Goal: Task Accomplishment & Management: Use online tool/utility

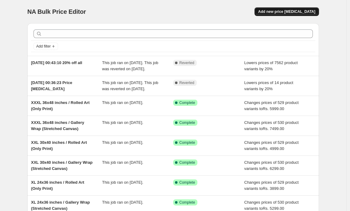
click at [290, 13] on span "Add new price [MEDICAL_DATA]" at bounding box center [286, 11] width 57 height 5
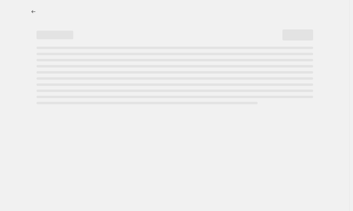
select select "percentage"
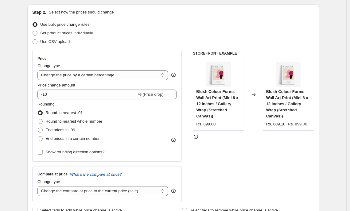
scroll to position [69, 0]
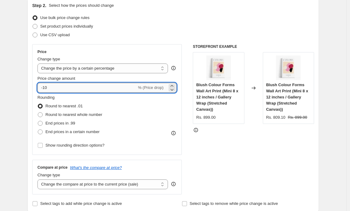
click at [121, 92] on input "-10" at bounding box center [86, 88] width 99 height 10
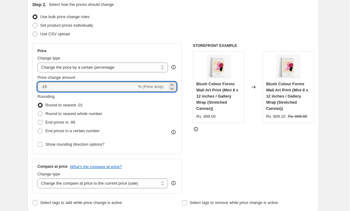
type input "-15"
click at [133, 101] on div "Rounding Round to nearest .01 Round to nearest whole number End prices in .99 E…" at bounding box center [106, 115] width 139 height 42
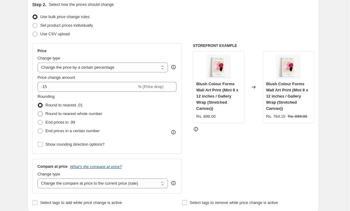
click at [76, 114] on span "Round to nearest whole number" at bounding box center [73, 113] width 57 height 5
click at [38, 112] on input "Round to nearest whole number" at bounding box center [38, 111] width 0 height 0
radio input "true"
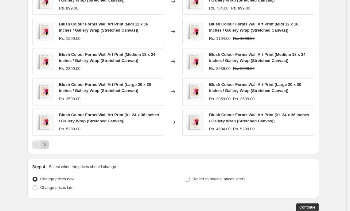
scroll to position [373, 0]
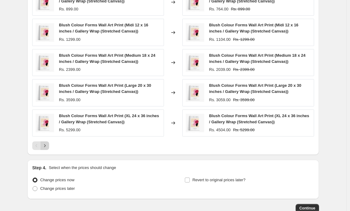
click at [49, 146] on button "Next" at bounding box center [45, 145] width 9 height 9
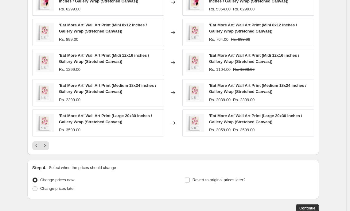
click at [49, 146] on button "Next" at bounding box center [45, 145] width 9 height 9
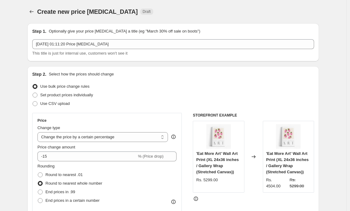
scroll to position [5, 0]
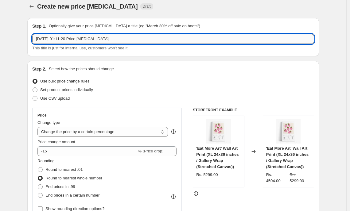
drag, startPoint x: 66, startPoint y: 39, endPoint x: 80, endPoint y: 40, distance: 14.5
click at [80, 40] on input "[DATE] 01:11:20 Price [MEDICAL_DATA]" at bounding box center [173, 39] width 282 height 10
click at [127, 50] on span "This title is just for internal use, customers won't see it" at bounding box center [79, 48] width 95 height 5
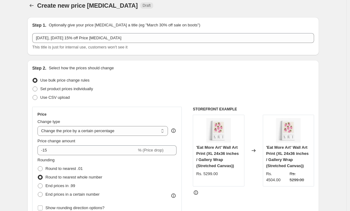
scroll to position [6, 0]
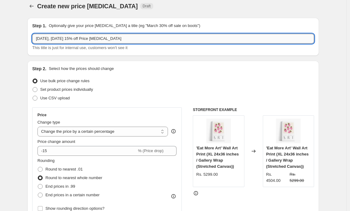
click at [69, 38] on input "[DATE], [DATE] 15% off Price [MEDICAL_DATA]" at bounding box center [173, 39] width 282 height 10
type input "[DATE], [DATE] 15% off Price [MEDICAL_DATA]"
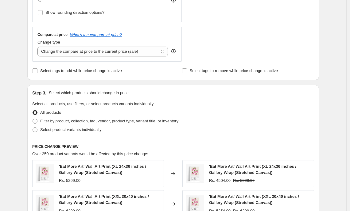
scroll to position [203, 0]
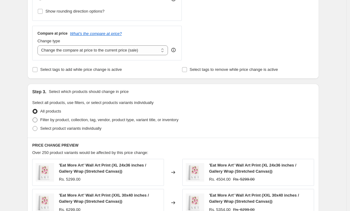
click at [70, 120] on span "Filter by product, collection, tag, vendor, product type, variant title, or inv…" at bounding box center [109, 120] width 138 height 5
click at [33, 118] on input "Filter by product, collection, tag, vendor, product type, variant title, or inv…" at bounding box center [33, 118] width 0 height 0
radio input "true"
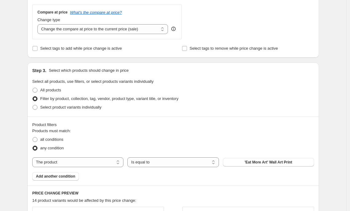
scroll to position [224, 0]
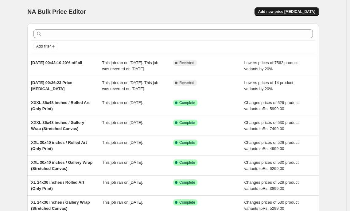
click at [268, 11] on button "Add new price [MEDICAL_DATA]" at bounding box center [286, 11] width 64 height 9
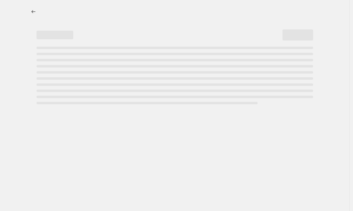
select select "percentage"
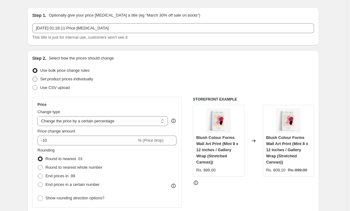
scroll to position [42, 0]
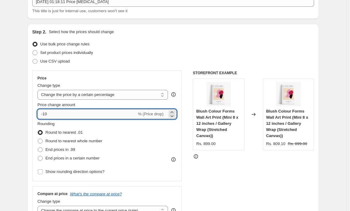
drag, startPoint x: 45, startPoint y: 114, endPoint x: 51, endPoint y: 114, distance: 5.5
click at [51, 114] on input "-10" at bounding box center [86, 114] width 99 height 10
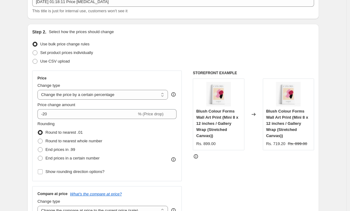
click at [187, 127] on div "Price Change type Change the price to a certain amount Change the price by a ce…" at bounding box center [173, 146] width 282 height 150
click at [148, 88] on div "Change type" at bounding box center [102, 86] width 130 height 6
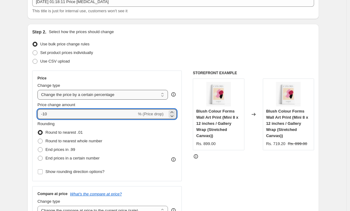
type input "-10"
click at [148, 93] on select "Change the price to a certain amount Change the price by a certain amount Chang…" at bounding box center [102, 95] width 130 height 10
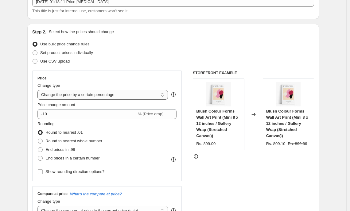
click at [39, 90] on select "Change the price to a certain amount Change the price by a certain amount Chang…" at bounding box center [102, 95] width 130 height 10
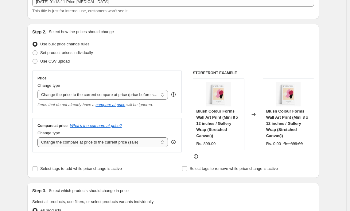
click at [130, 145] on select "Change the compare at price to the current price (sale) Change the compare at p…" at bounding box center [102, 142] width 130 height 10
click at [39, 137] on select "Change the compare at price to the current price (sale) Change the compare at p…" at bounding box center [102, 142] width 130 height 10
click at [160, 95] on select "Change the price to a certain amount Change the price by a certain amount Chang…" at bounding box center [102, 95] width 130 height 10
select select "no_change"
click at [39, 90] on select "Change the price to a certain amount Change the price by a certain amount Chang…" at bounding box center [102, 95] width 130 height 10
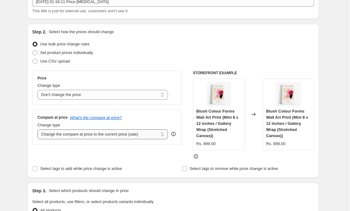
click at [154, 136] on select "Change the compare at price to the current price (sale) Change the compare at p…" at bounding box center [102, 135] width 130 height 10
select select "percentage"
click at [39, 130] on select "Change the compare at price to the current price (sale) Change the compare at p…" at bounding box center [102, 135] width 130 height 10
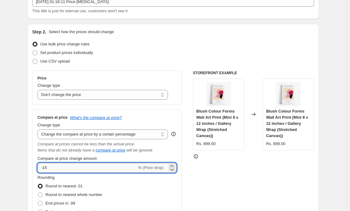
drag, startPoint x: 43, startPoint y: 169, endPoint x: 55, endPoint y: 169, distance: 12.3
click at [55, 169] on input "-15" at bounding box center [86, 168] width 99 height 10
type input "15"
click at [192, 187] on div "Price Change type Change the price to a certain amount Change the price by a ce…" at bounding box center [173, 153] width 282 height 164
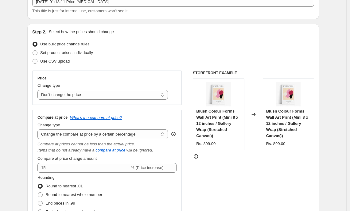
click at [201, 162] on div "STOREFRONT EXAMPLE Blush Colour Forms Wall Art Print (Mini 8 x 12 inches / Gall…" at bounding box center [253, 153] width 121 height 164
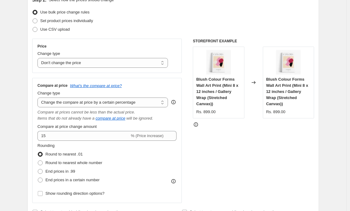
scroll to position [80, 0]
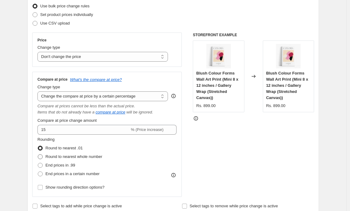
click at [69, 160] on label "Round to nearest whole number" at bounding box center [69, 157] width 65 height 9
click at [38, 155] on input "Round to nearest whole number" at bounding box center [38, 154] width 0 height 0
radio input "true"
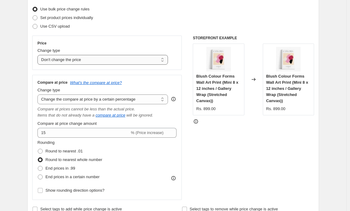
scroll to position [78, 0]
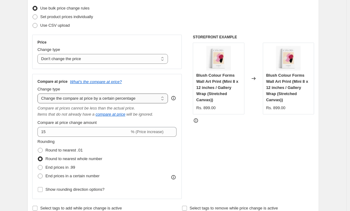
click at [136, 99] on select "Change the compare at price to the current price (sale) Change the compare at p…" at bounding box center [102, 99] width 130 height 10
select select "pp"
click at [39, 94] on select "Change the compare at price to the current price (sale) Change the compare at p…" at bounding box center [102, 99] width 130 height 10
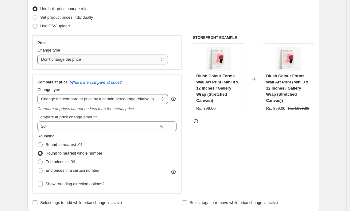
scroll to position [83, 0]
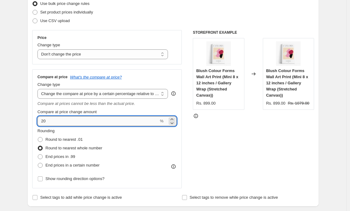
click at [53, 123] on input "20" at bounding box center [97, 121] width 121 height 10
click at [262, 131] on div "STOREFRONT EXAMPLE Blush Colour Forms Wall Art Print (Mini 8 x 12 inches / Gall…" at bounding box center [253, 109] width 121 height 158
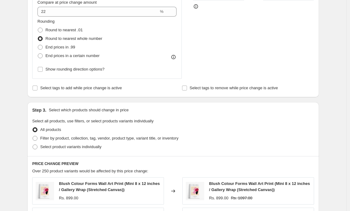
scroll to position [136, 0]
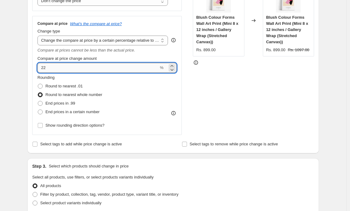
click at [116, 68] on input "22" at bounding box center [97, 68] width 121 height 10
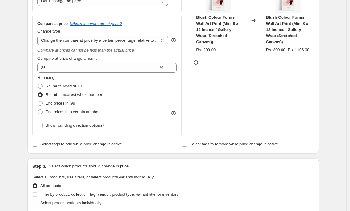
click at [262, 99] on div "STOREFRONT EXAMPLE Blush Colour Forms Wall Art Print (Mini 8 x 12 inches / Gall…" at bounding box center [253, 56] width 121 height 158
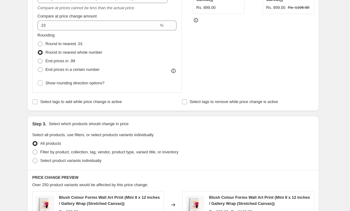
scroll to position [155, 0]
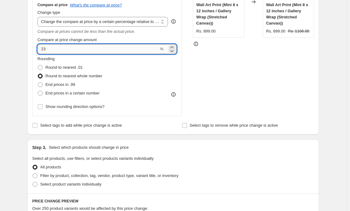
click at [115, 52] on input "23" at bounding box center [97, 49] width 121 height 10
click at [207, 62] on div "STOREFRONT EXAMPLE Blush Colour Forms Wall Art Print (Mini 8 x 12 inches / Gall…" at bounding box center [253, 37] width 121 height 158
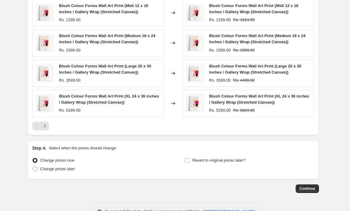
scroll to position [404, 0]
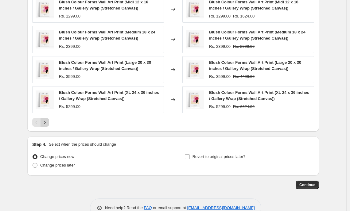
click at [49, 118] on button "Next" at bounding box center [45, 122] width 9 height 9
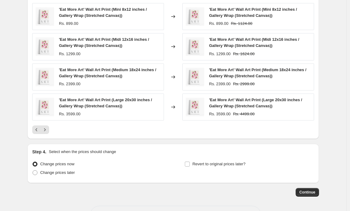
scroll to position [397, 0]
click at [45, 133] on icon "Next" at bounding box center [45, 130] width 6 height 6
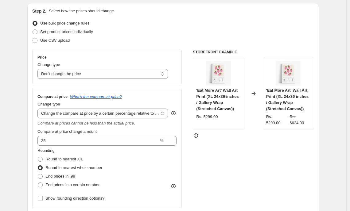
scroll to position [17, 0]
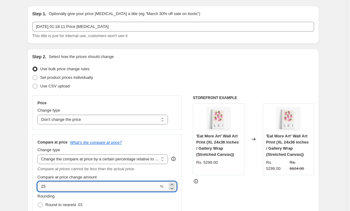
click at [55, 187] on input "25" at bounding box center [97, 187] width 121 height 10
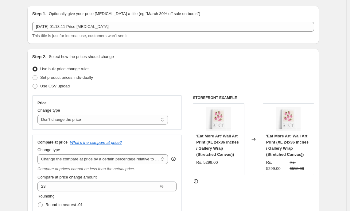
click at [219, 189] on div "STOREFRONT EXAMPLE 'Eat More Art' Wall Art Print (XL 24x36 inches / Gallery Wra…" at bounding box center [253, 174] width 121 height 158
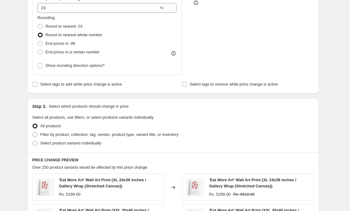
scroll to position [0, 0]
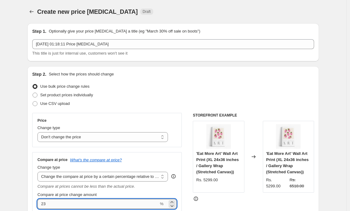
click at [99, 208] on input "23" at bounding box center [97, 204] width 121 height 10
type input "2"
click at [225, 200] on div at bounding box center [253, 199] width 121 height 6
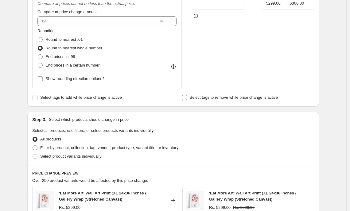
scroll to position [177, 0]
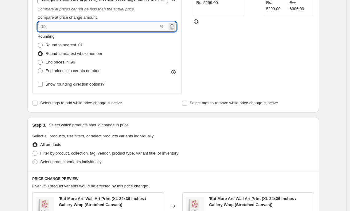
click at [136, 28] on input "19" at bounding box center [97, 27] width 121 height 10
type input "1"
type input "20"
click at [194, 52] on div "Price Change type Change the price to a certain amount Change the price by a ce…" at bounding box center [173, 15] width 282 height 158
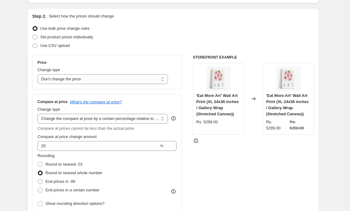
scroll to position [69, 0]
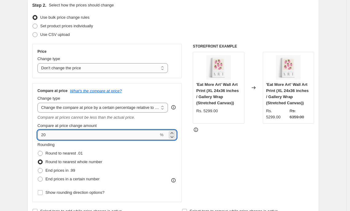
click at [126, 136] on input "20" at bounding box center [97, 135] width 121 height 10
click at [165, 78] on div "Price Change type Change the price to a certain amount Change the price by a ce…" at bounding box center [106, 61] width 149 height 34
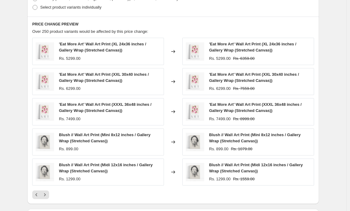
scroll to position [332, 0]
click at [40, 197] on icon "Previous" at bounding box center [36, 195] width 6 height 6
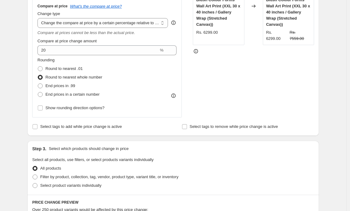
scroll to position [121, 0]
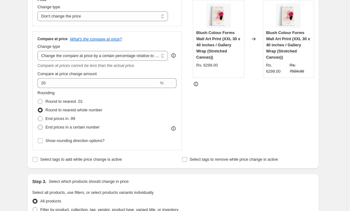
click at [97, 130] on span "End prices in a certain number" at bounding box center [72, 127] width 54 height 6
click at [38, 125] on input "End prices in a certain number" at bounding box center [38, 125] width 0 height 0
radio input "true"
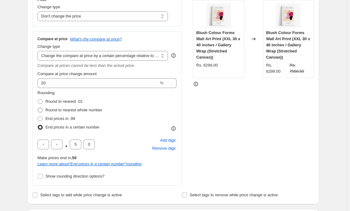
click at [92, 112] on span "Round to nearest whole number" at bounding box center [73, 110] width 57 height 5
click at [38, 108] on input "Round to nearest whole number" at bounding box center [38, 108] width 0 height 0
radio input "true"
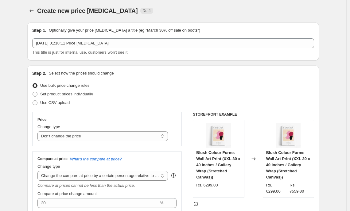
scroll to position [0, 0]
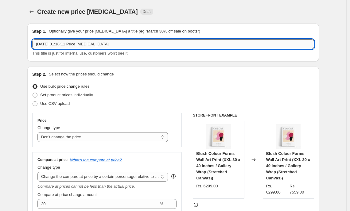
drag, startPoint x: 114, startPoint y: 43, endPoint x: 65, endPoint y: 43, distance: 49.4
click at [65, 43] on input "13 Sept 2025, 01:18:11 Price change job" at bounding box center [173, 44] width 282 height 10
type input "13 Sept 2025, compare price increase"
click at [101, 60] on div "Step 1. Optionally give your price change job a title (eg "March 30% off sale o…" at bounding box center [173, 42] width 292 height 38
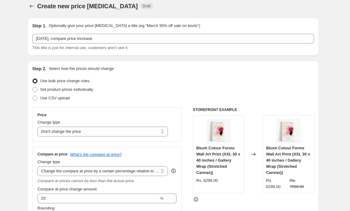
scroll to position [3, 0]
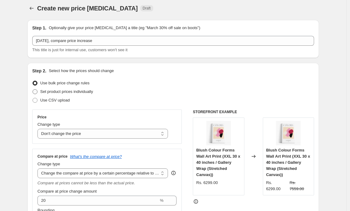
click at [89, 92] on span "Set product prices individually" at bounding box center [66, 91] width 53 height 5
click at [33, 90] on input "Set product prices individually" at bounding box center [33, 89] width 0 height 0
radio input "true"
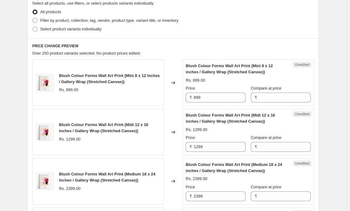
scroll to position [164, 0]
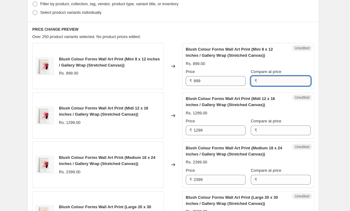
click at [269, 81] on input "Compare at price" at bounding box center [285, 81] width 52 height 10
type input "1299"
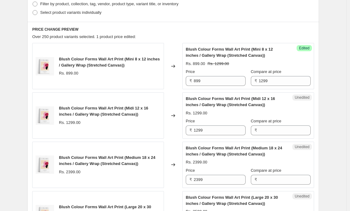
click at [297, 94] on div "Unedited Blush Colour Forms Wall Art Print (Midi 12 x 16 inches / Gallery Wrap …" at bounding box center [248, 115] width 132 height 46
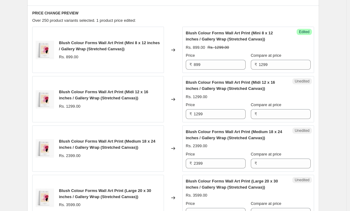
scroll to position [200, 0]
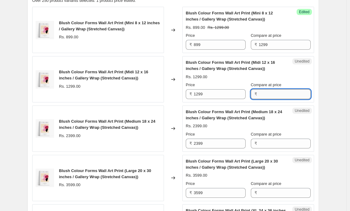
click at [292, 94] on input "Compare at price" at bounding box center [285, 94] width 52 height 10
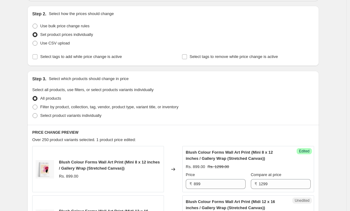
scroll to position [71, 0]
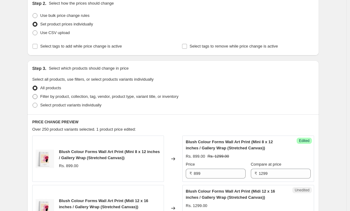
click at [153, 98] on span "Filter by product, collection, tag, vendor, product type, variant title, or inv…" at bounding box center [109, 96] width 138 height 5
click at [33, 95] on input "Filter by product, collection, tag, vendor, product type, variant title, or inv…" at bounding box center [33, 94] width 0 height 0
radio input "true"
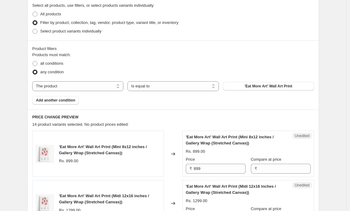
scroll to position [149, 0]
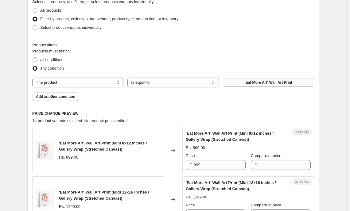
click at [233, 82] on button "'Eat More Art' Wall Art Print" at bounding box center [268, 82] width 91 height 9
click at [60, 99] on button "Add another condition" at bounding box center [55, 96] width 47 height 9
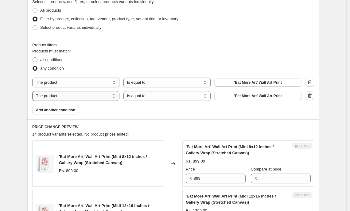
click at [101, 95] on select "The product The product's collection The product's tag The product's vendor The…" at bounding box center [75, 96] width 87 height 10
select select "title"
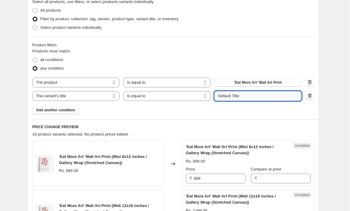
click at [229, 100] on input "Default Title" at bounding box center [257, 96] width 87 height 10
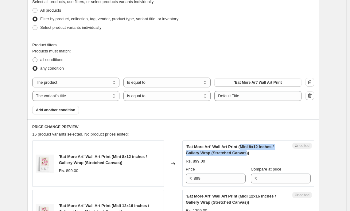
drag, startPoint x: 245, startPoint y: 147, endPoint x: 250, endPoint y: 153, distance: 7.4
click at [250, 153] on span "'Eat More Art' Wall Art Print (Mini 8x12 inches / Gallery Wrap (Stretched Canva…" at bounding box center [230, 150] width 88 height 11
copy span "Mini 8x12 inches / Gallery Wrap (Stretched Canvas"
click at [241, 91] on div "The product The product's collection The product's tag The product's vendor The…" at bounding box center [173, 89] width 282 height 23
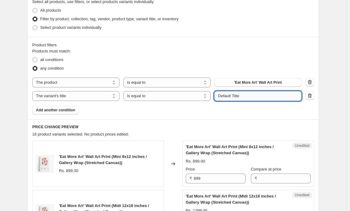
click at [242, 93] on input "Default Title" at bounding box center [257, 96] width 87 height 10
paste input "Mini 8x12 inches / Gallery Wrap (Stretched Canvas"
click at [237, 98] on input "Default TitleMini 8x12 inches / Gallery Wrap (Stretched Canvas" at bounding box center [257, 96] width 87 height 10
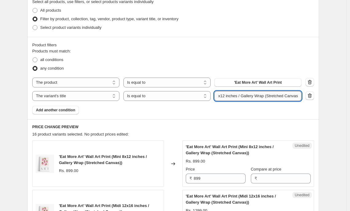
click at [237, 98] on input "Default TitleMini 8x12 inches / Gallery Wrap (Stretched Canvas" at bounding box center [257, 96] width 87 height 10
paste input "text"
type input "Mini 8x12 inches / Gallery Wrap (Stretched Canvas"
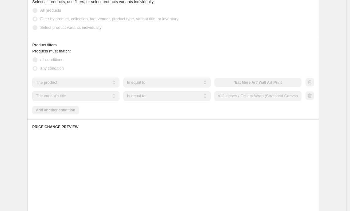
click at [243, 110] on div "Products must match: all conditions any condition The product The product's col…" at bounding box center [173, 81] width 282 height 66
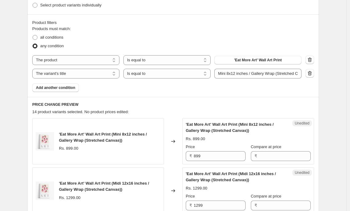
scroll to position [171, 0]
click at [308, 60] on icon "button" at bounding box center [310, 60] width 6 height 6
select select "title"
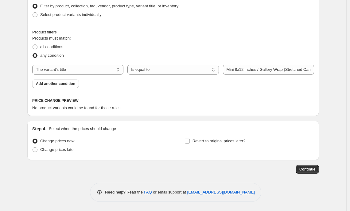
scroll to position [161, 0]
click at [253, 66] on input "Mini 8x12 inches / Gallery Wrap (Stretched Canvas" at bounding box center [268, 70] width 91 height 10
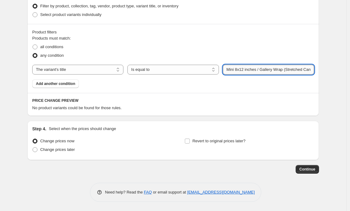
click at [252, 71] on input "Mini 8x12 inches / Gallery Wrap (Stretched Canvas" at bounding box center [268, 70] width 91 height 10
click at [262, 70] on input "Mini 8x12 inches / Gallery Wrap (Stretched Canvas" at bounding box center [268, 70] width 91 height 10
click at [260, 70] on input "Mini 8x12 inches / Gallery Wrap (Stretched Canvas" at bounding box center [268, 70] width 91 height 10
click at [266, 82] on div "Products must match: all conditions any condition The product The product's col…" at bounding box center [173, 61] width 282 height 53
click at [247, 70] on input "Mini 8x12 inches Gallery Wrap (Stretched Canvas" at bounding box center [268, 70] width 91 height 10
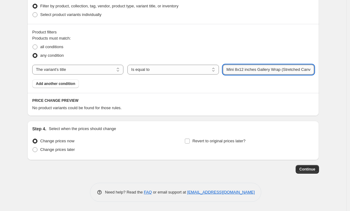
click at [247, 70] on input "Mini 8x12 inches Gallery Wrap (Stretched Canvas" at bounding box center [268, 70] width 91 height 10
click at [274, 69] on input "Mini 8x12 inches Gallery Wrap (Stretched Canvas" at bounding box center [268, 70] width 91 height 10
drag, startPoint x: 286, startPoint y: 69, endPoint x: 321, endPoint y: 79, distance: 36.7
click at [321, 79] on div "Create new price change job. This page is ready Create new price change job Dra…" at bounding box center [173, 25] width 306 height 373
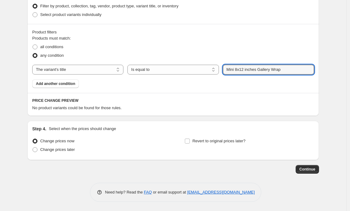
scroll to position [0, 0]
click at [306, 83] on div "Products must match: all conditions any condition The product The product's col…" at bounding box center [173, 61] width 282 height 53
drag, startPoint x: 261, startPoint y: 69, endPoint x: 283, endPoint y: 86, distance: 27.1
click at [282, 89] on div "Product filters Products must match: all conditions any condition The product T…" at bounding box center [173, 58] width 292 height 69
type input "Mini 8x12 inches"
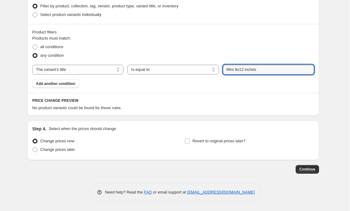
click at [99, 71] on select "The product The product's collection The product's tag The product's vendor The…" at bounding box center [77, 70] width 91 height 10
select select "product"
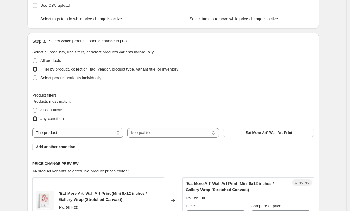
scroll to position [88, 0]
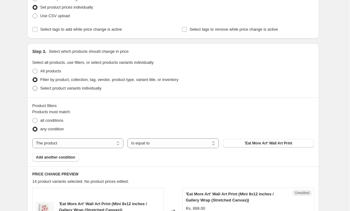
click at [60, 92] on label "Select product variants individually" at bounding box center [66, 88] width 69 height 9
click at [33, 86] on input "Select product variants individually" at bounding box center [33, 86] width 0 height 0
radio input "true"
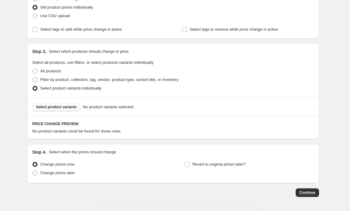
click at [72, 103] on button "Select product variants" at bounding box center [56, 107] width 48 height 9
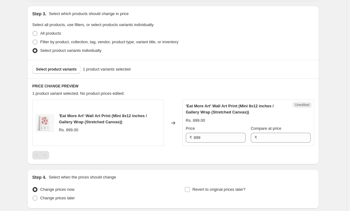
scroll to position [139, 0]
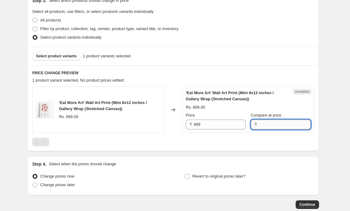
click at [262, 125] on input "Compare at price" at bounding box center [285, 125] width 52 height 10
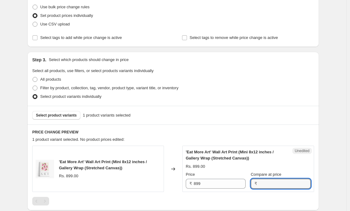
scroll to position [44, 0]
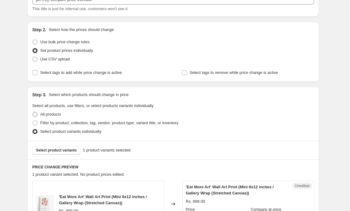
click at [60, 113] on span "All products" at bounding box center [50, 114] width 21 height 5
click at [33, 112] on input "All products" at bounding box center [33, 112] width 0 height 0
radio input "true"
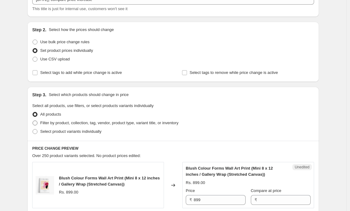
click at [56, 124] on span "Filter by product, collection, tag, vendor, product type, variant title, or inv…" at bounding box center [109, 123] width 138 height 5
click at [33, 121] on input "Filter by product, collection, tag, vendor, product type, variant title, or inv…" at bounding box center [33, 121] width 0 height 0
radio input "true"
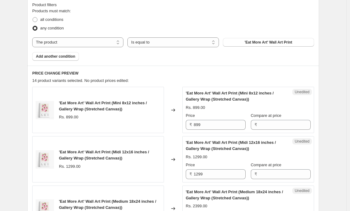
scroll to position [190, 0]
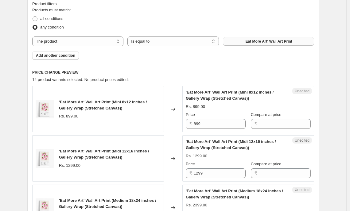
click at [228, 44] on button "'Eat More Art' Wall Art Print" at bounding box center [268, 41] width 91 height 9
click at [79, 56] on button "Add another condition" at bounding box center [55, 55] width 47 height 9
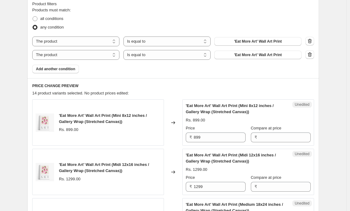
click at [122, 54] on div "The product The product's collection The product's tag The product's vendor The…" at bounding box center [166, 55] width 269 height 10
click at [116, 54] on select "The product The product's collection The product's tag The product's vendor The…" at bounding box center [75, 55] width 87 height 10
click at [146, 54] on select "Is equal to Is not equal to" at bounding box center [166, 55] width 87 height 10
click at [110, 53] on select "The product The product's collection The product's tag The product's vendor The…" at bounding box center [75, 55] width 87 height 10
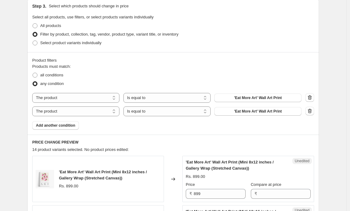
scroll to position [25, 0]
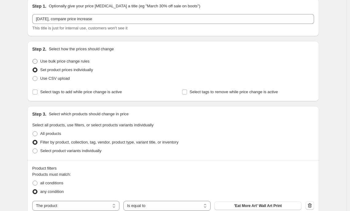
click at [89, 60] on span "Use bulk price change rules" at bounding box center [64, 61] width 49 height 5
click at [33, 59] on input "Use bulk price change rules" at bounding box center [33, 59] width 0 height 0
radio input "true"
select select "no_change"
select select "pp"
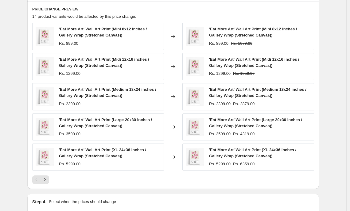
scroll to position [431, 0]
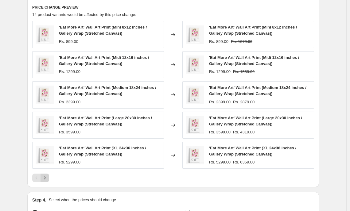
click at [45, 176] on icon "Next" at bounding box center [45, 178] width 6 height 6
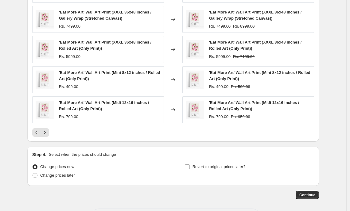
scroll to position [503, 0]
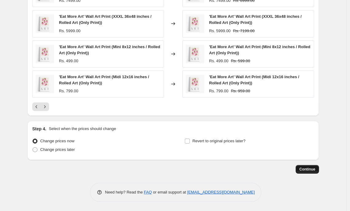
click at [309, 169] on span "Continue" at bounding box center [307, 169] width 16 height 5
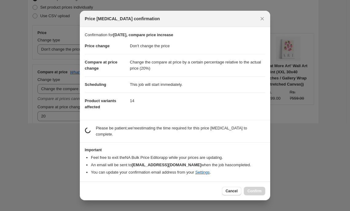
scroll to position [88, 0]
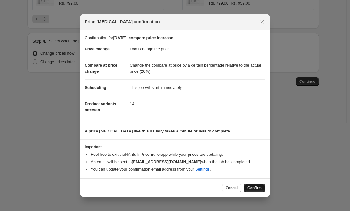
click at [260, 185] on button "Confirm" at bounding box center [254, 188] width 21 height 9
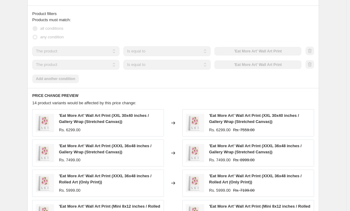
scroll to position [346, 0]
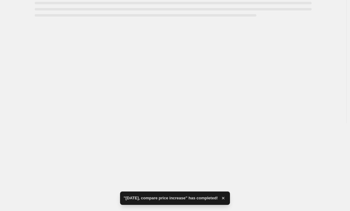
select select "no_change"
select select "pp"
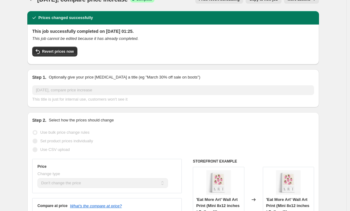
scroll to position [0, 0]
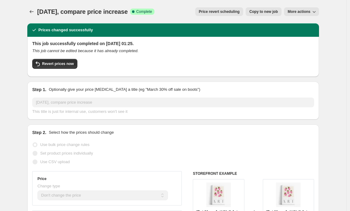
click at [268, 13] on span "Copy to new job" at bounding box center [263, 11] width 29 height 5
select select "no_change"
select select "pp"
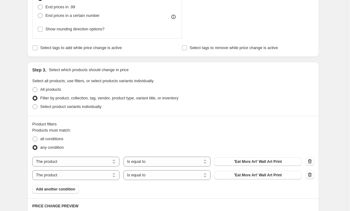
scroll to position [244, 0]
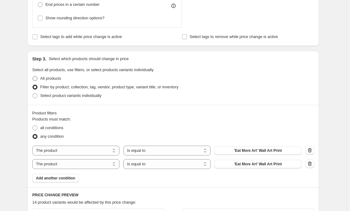
click at [52, 81] on span "All products" at bounding box center [50, 78] width 21 height 5
click at [33, 76] on input "All products" at bounding box center [33, 76] width 0 height 0
radio input "true"
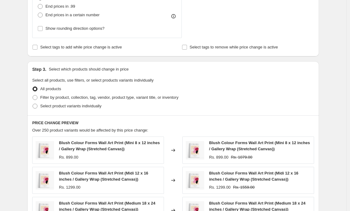
scroll to position [411, 0]
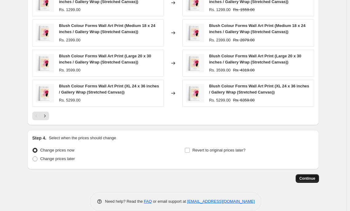
click at [307, 179] on span "Continue" at bounding box center [307, 178] width 16 height 5
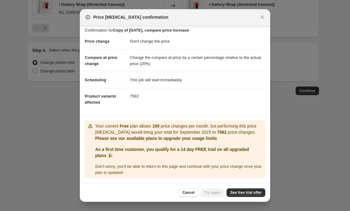
scroll to position [9, 0]
click at [230, 190] on link "See free trial offer" at bounding box center [245, 192] width 39 height 9
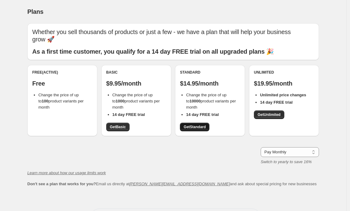
click at [204, 123] on link "Get Standard" at bounding box center [194, 127] width 29 height 9
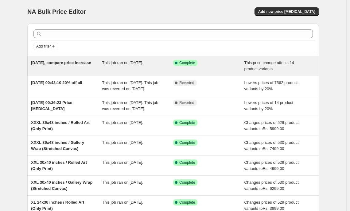
click at [228, 75] on div "[DATE], compare price increase This job ran on [DATE]. Success Complete Complet…" at bounding box center [173, 66] width 292 height 20
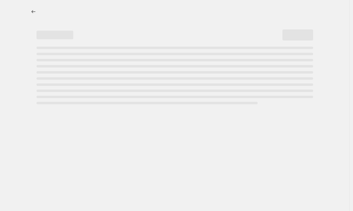
select select "no_change"
select select "pp"
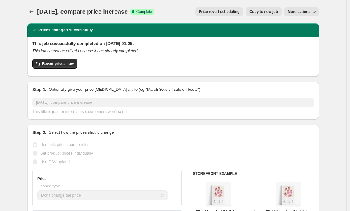
click at [267, 12] on span "Copy to new job" at bounding box center [263, 11] width 29 height 5
select select "no_change"
select select "pp"
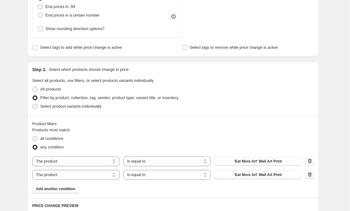
scroll to position [184, 0]
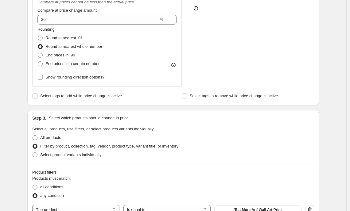
click at [54, 140] on span "All products" at bounding box center [50, 137] width 21 height 5
click at [33, 136] on input "All products" at bounding box center [33, 135] width 0 height 0
radio input "true"
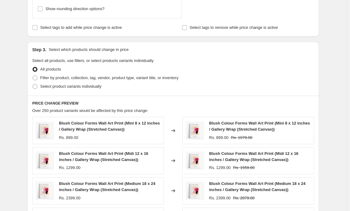
scroll to position [420, 0]
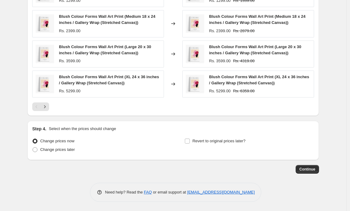
click at [52, 108] on div at bounding box center [173, 107] width 282 height 9
click at [48, 105] on icon "Next" at bounding box center [45, 107] width 6 height 6
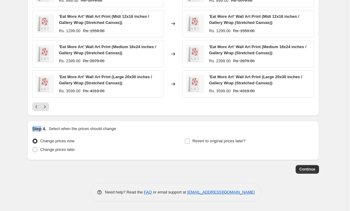
click at [286, 123] on div "Step 4. Select when the prices should change Change prices now Change prices la…" at bounding box center [173, 140] width 292 height 39
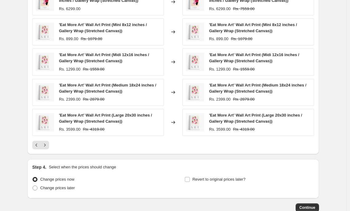
scroll to position [373, 0]
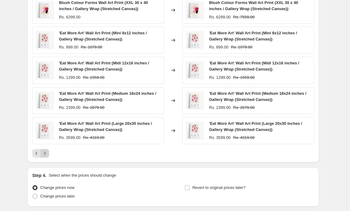
click at [48, 155] on icon "Next" at bounding box center [45, 153] width 6 height 6
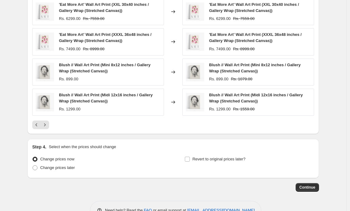
scroll to position [420, 0]
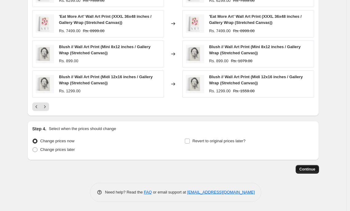
click at [313, 172] on button "Continue" at bounding box center [307, 169] width 23 height 9
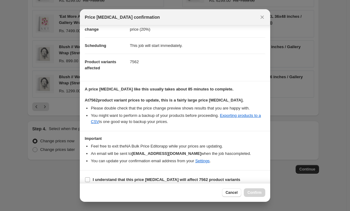
scroll to position [43, 0]
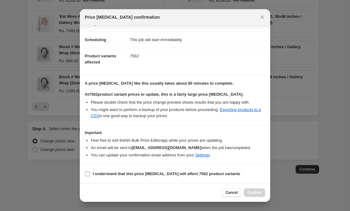
click at [220, 174] on b "I understand that this price change job will affect 7562 product variants" at bounding box center [167, 174] width 148 height 5
click at [90, 174] on input "I understand that this price change job will affect 7562 product variants" at bounding box center [87, 174] width 5 height 5
checkbox input "true"
click at [250, 191] on span "Confirm" at bounding box center [254, 192] width 14 height 5
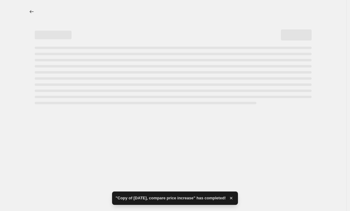
select select "no_change"
select select "pp"
